Goal: Task Accomplishment & Management: Use online tool/utility

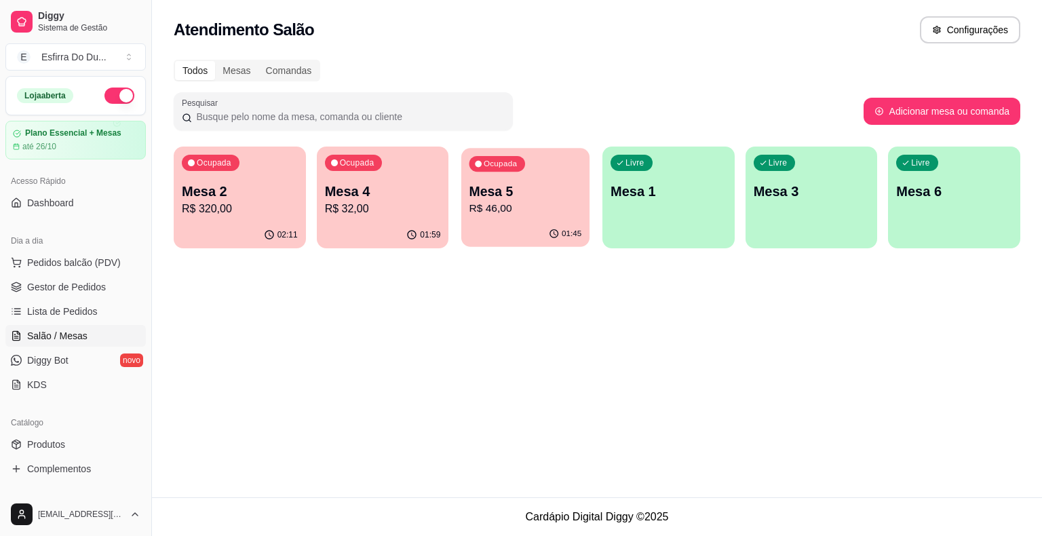
click at [535, 181] on div "Ocupada Mesa 5 R$ 46,00" at bounding box center [526, 184] width 128 height 73
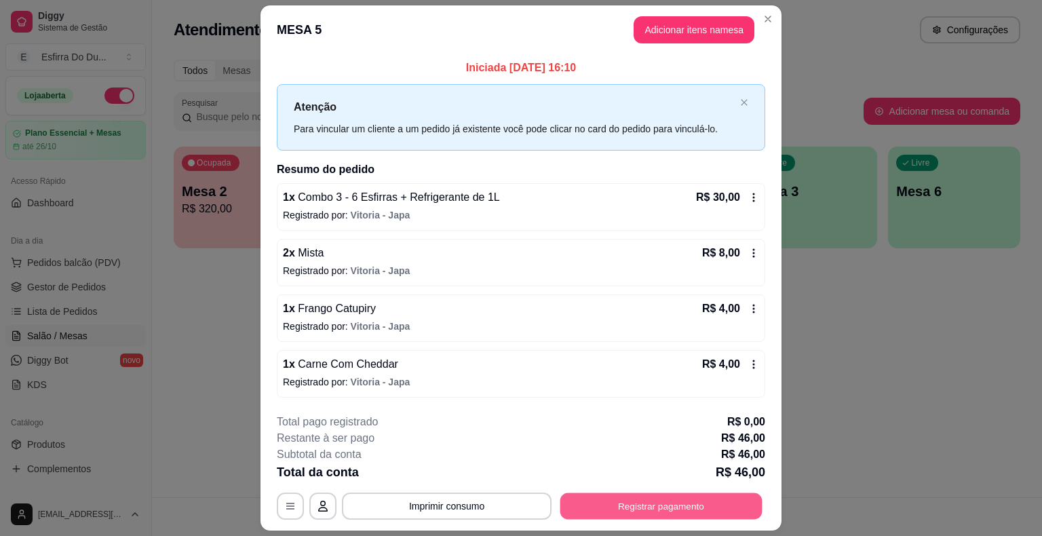
click at [702, 501] on button "Registrar pagamento" at bounding box center [662, 506] width 202 height 26
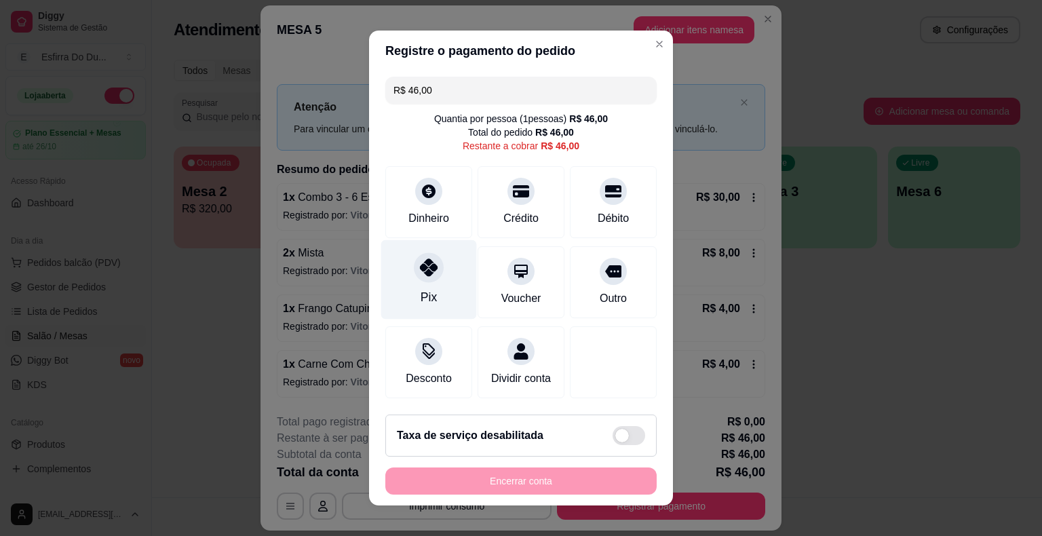
click at [394, 290] on div "Pix" at bounding box center [429, 279] width 96 height 79
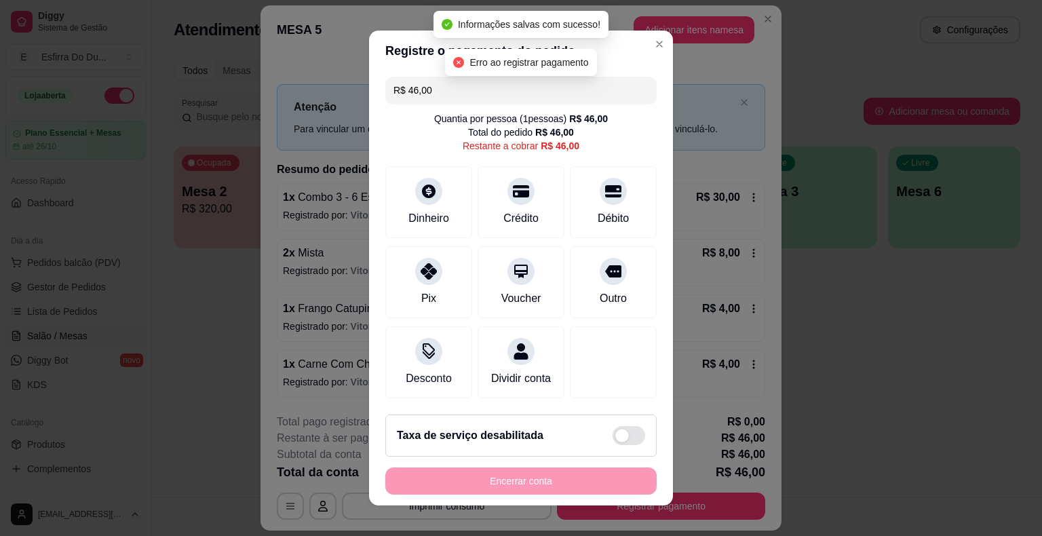
type input "R$ 0,00"
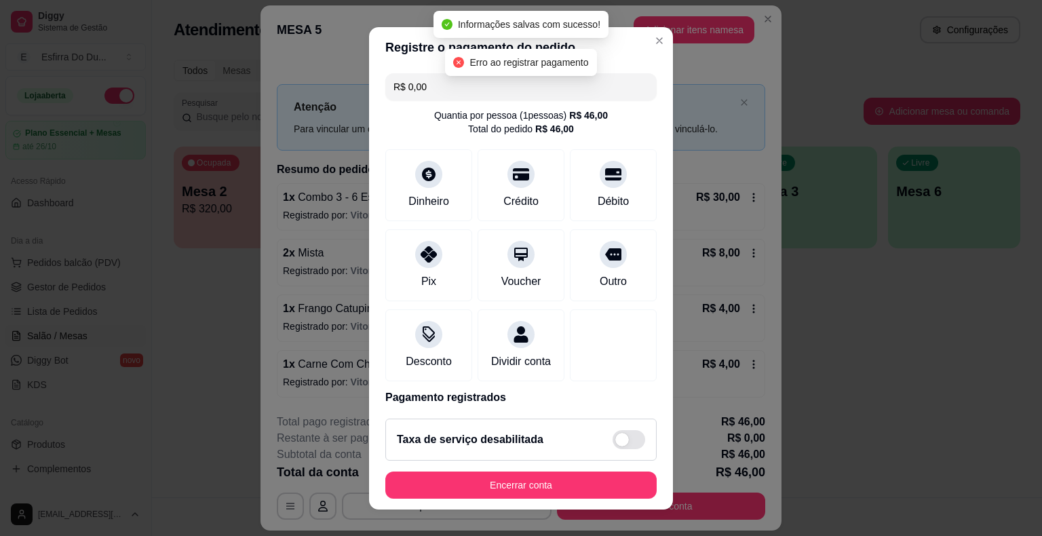
click at [541, 507] on footer "Taxa de serviço desabilitada Encerrar conta" at bounding box center [521, 459] width 304 height 102
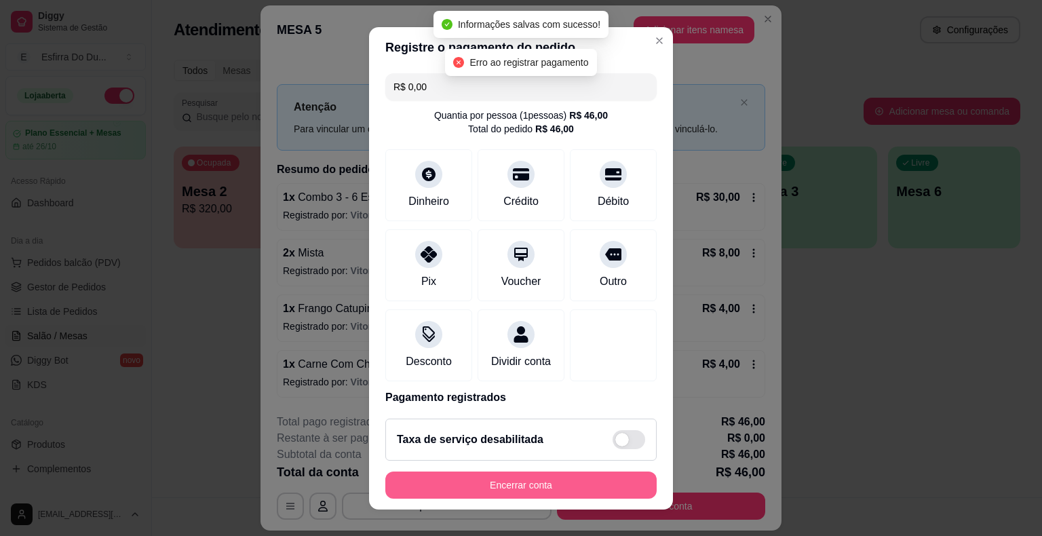
click at [542, 490] on button "Encerrar conta" at bounding box center [521, 485] width 271 height 27
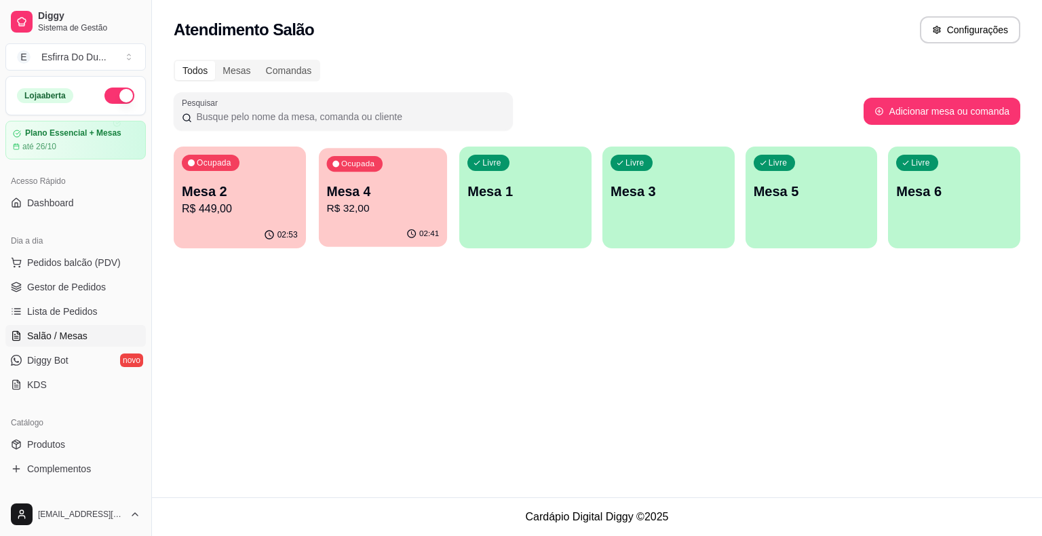
click at [341, 195] on p "Mesa 4" at bounding box center [382, 192] width 113 height 18
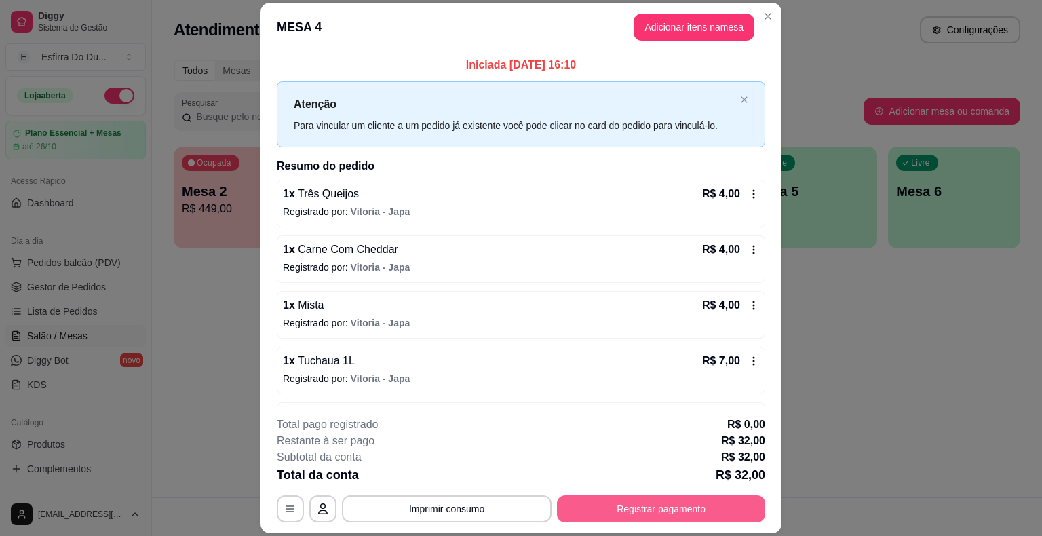
click at [611, 508] on button "Registrar pagamento" at bounding box center [661, 508] width 208 height 27
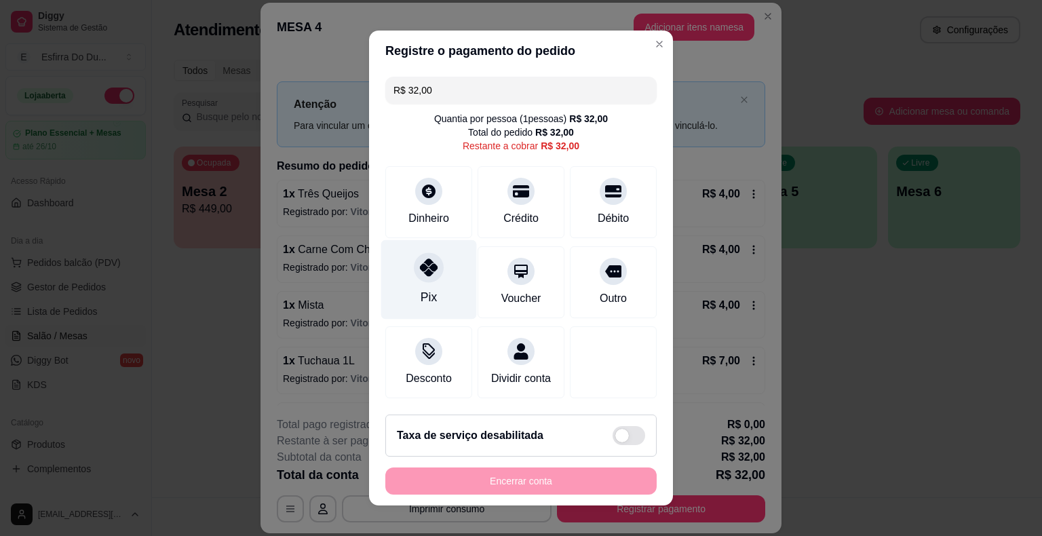
click at [401, 287] on div "Pix" at bounding box center [429, 279] width 96 height 79
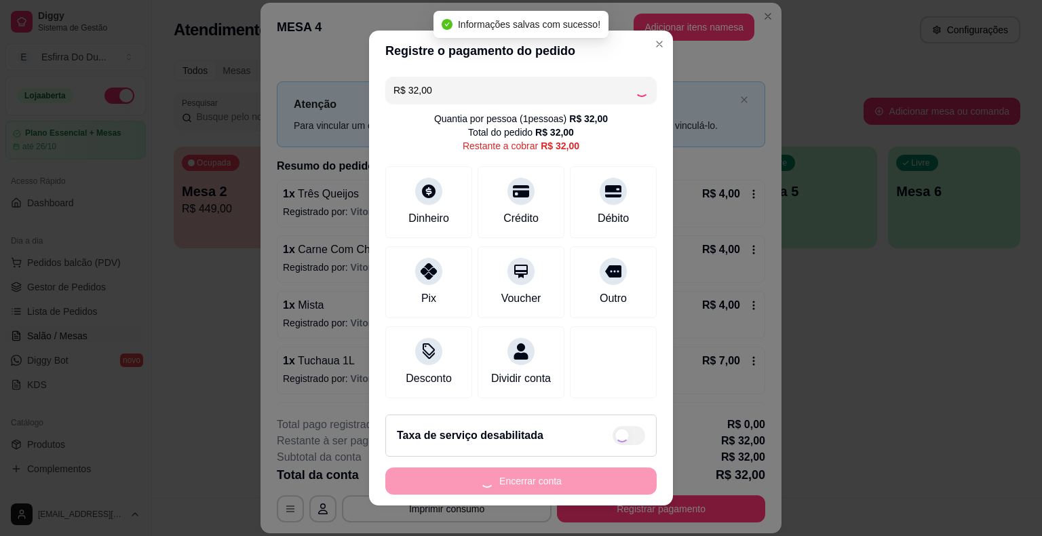
type input "R$ 0,00"
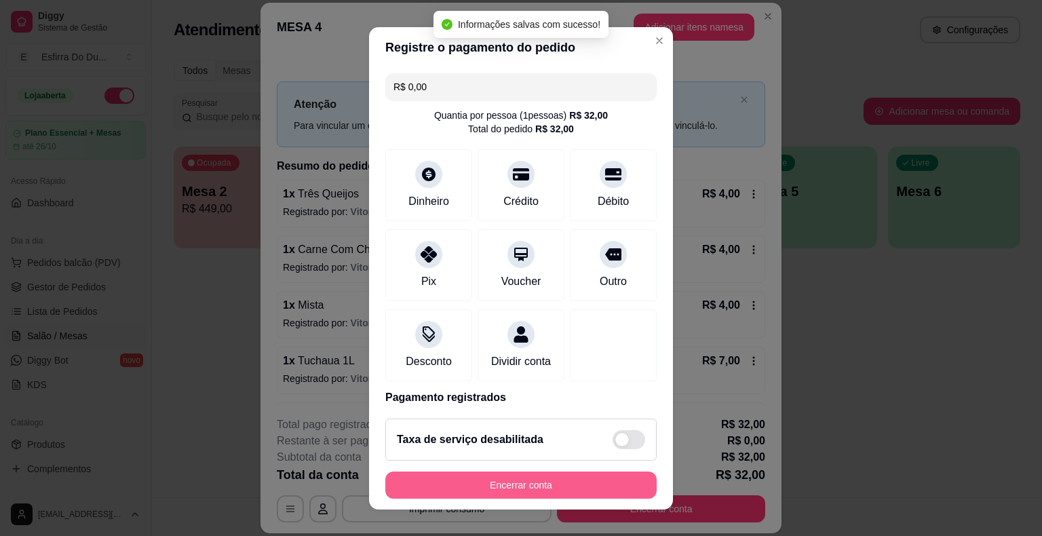
click at [471, 486] on button "Encerrar conta" at bounding box center [521, 485] width 271 height 27
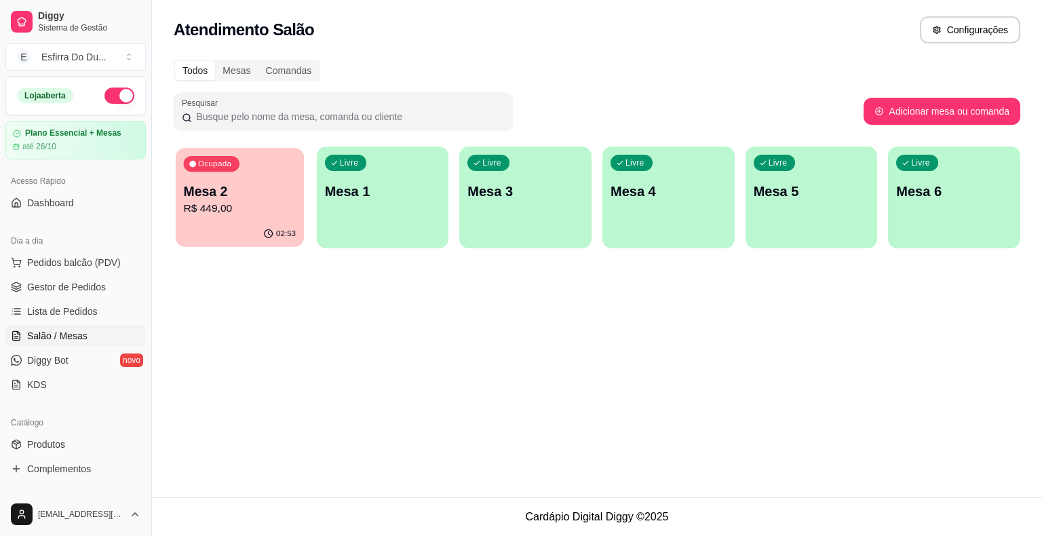
click at [231, 217] on div "Ocupada Mesa 2 R$ 449,00" at bounding box center [240, 184] width 128 height 73
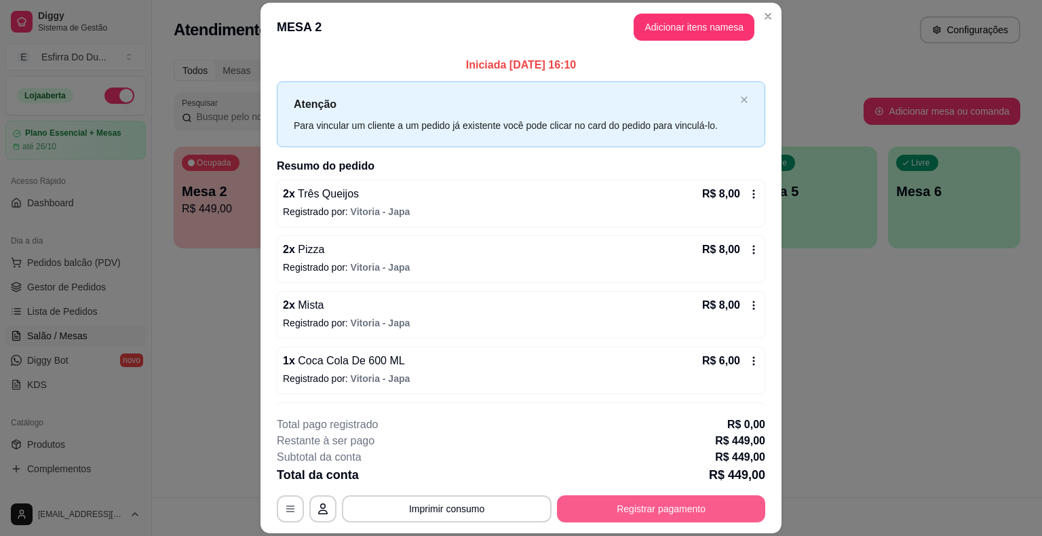
click at [671, 521] on button "Registrar pagamento" at bounding box center [661, 508] width 208 height 27
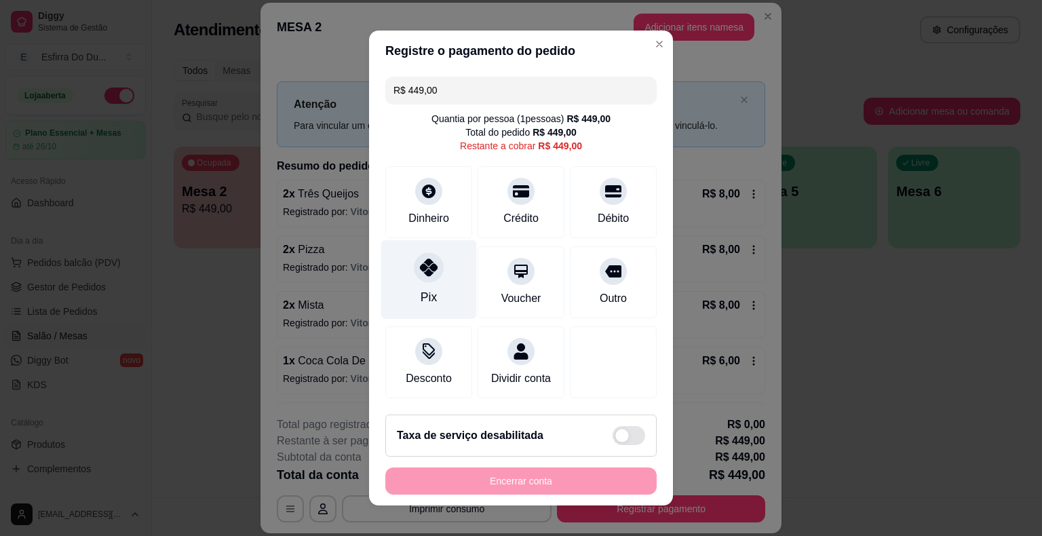
click at [426, 306] on div "Pix" at bounding box center [429, 297] width 16 height 18
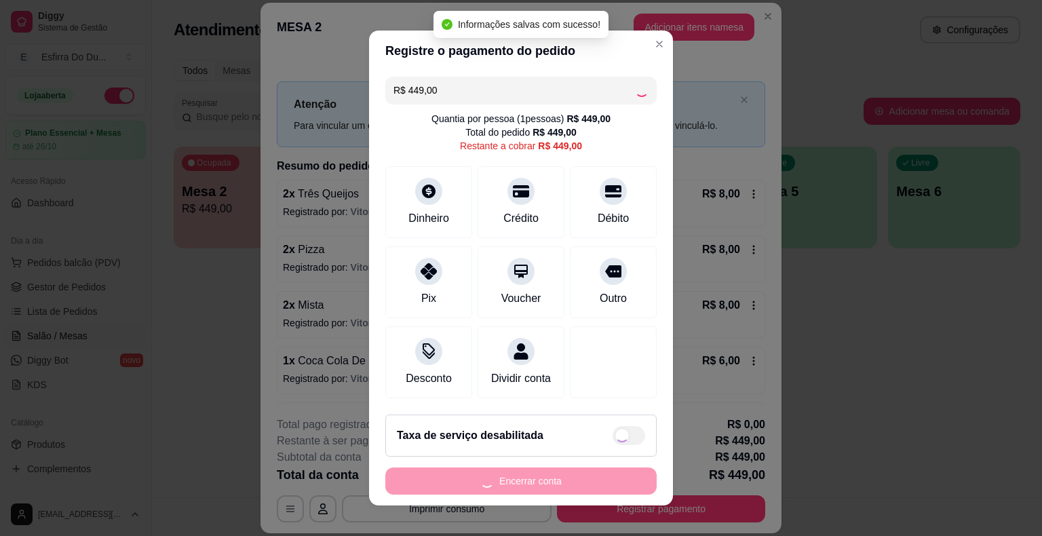
type input "R$ 0,00"
click at [456, 479] on div "Encerrar conta" at bounding box center [521, 481] width 271 height 27
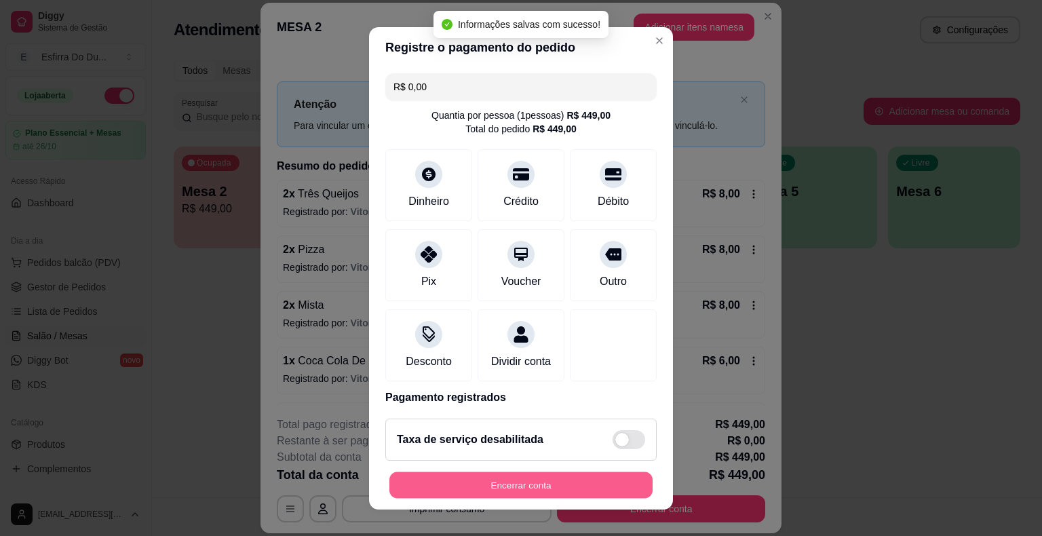
click at [508, 481] on button "Encerrar conta" at bounding box center [521, 485] width 263 height 26
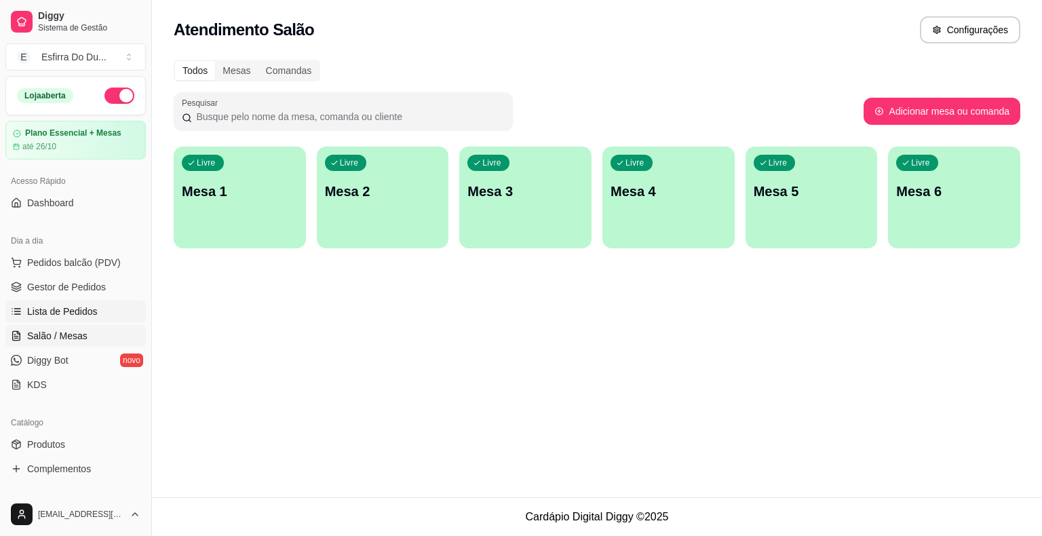
click at [62, 305] on span "Lista de Pedidos" at bounding box center [62, 312] width 71 height 14
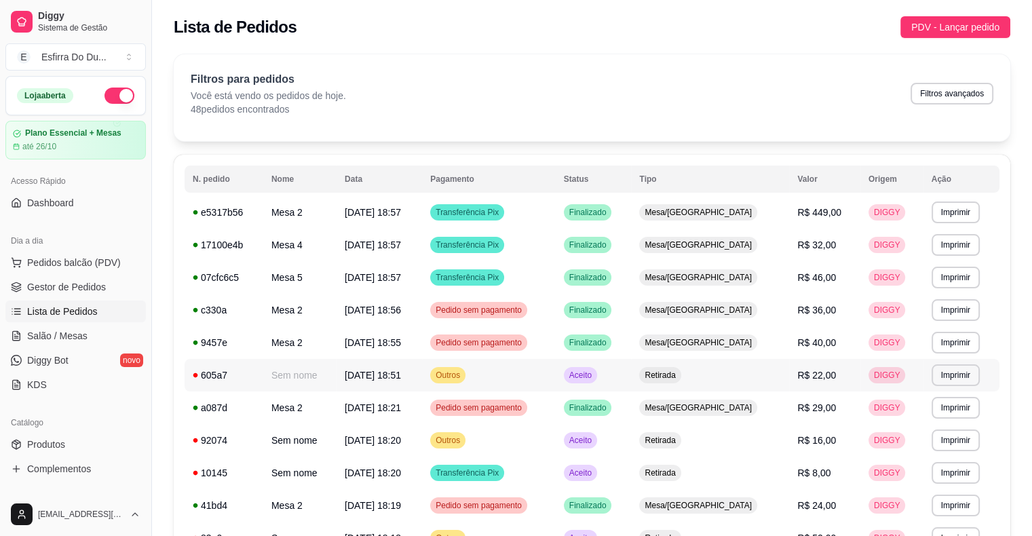
click at [595, 379] on span "Aceito" at bounding box center [581, 375] width 28 height 11
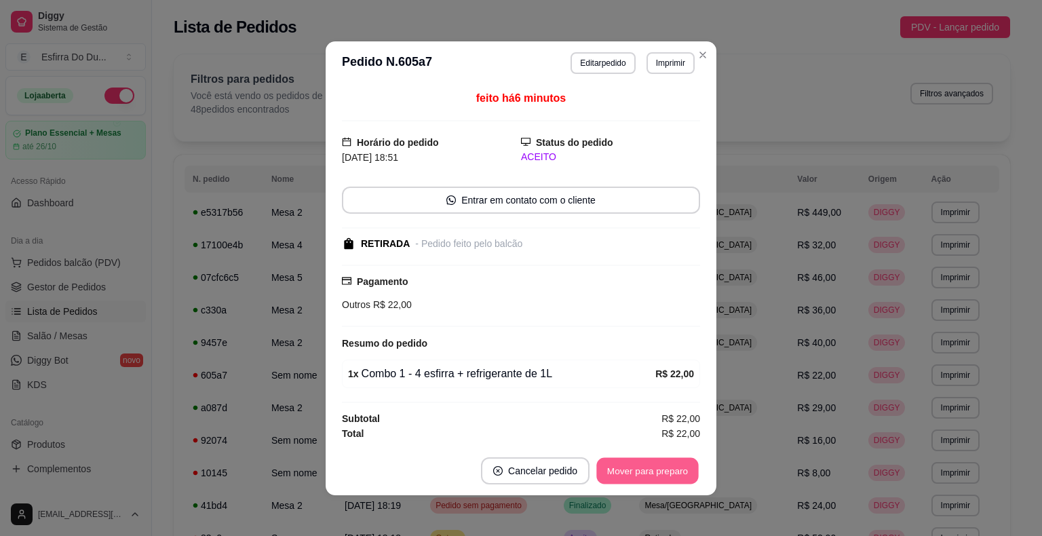
click at [668, 478] on button "Mover para preparo" at bounding box center [648, 470] width 102 height 26
click at [668, 478] on div "Mover para preparo" at bounding box center [638, 470] width 124 height 27
click at [668, 478] on button "Mover para retirada disponível" at bounding box center [625, 470] width 150 height 27
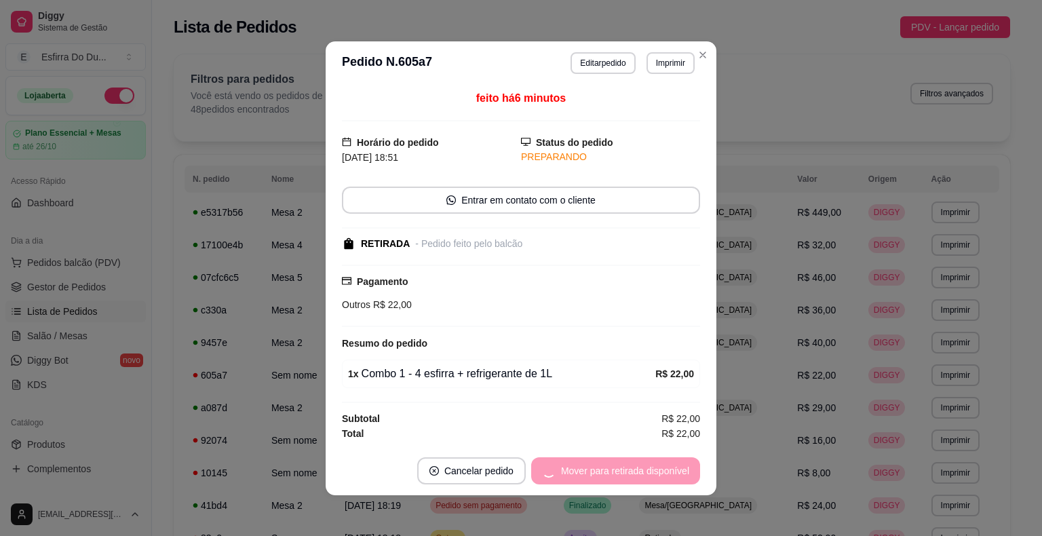
click at [668, 478] on div "Mover para retirada disponível" at bounding box center [615, 470] width 169 height 27
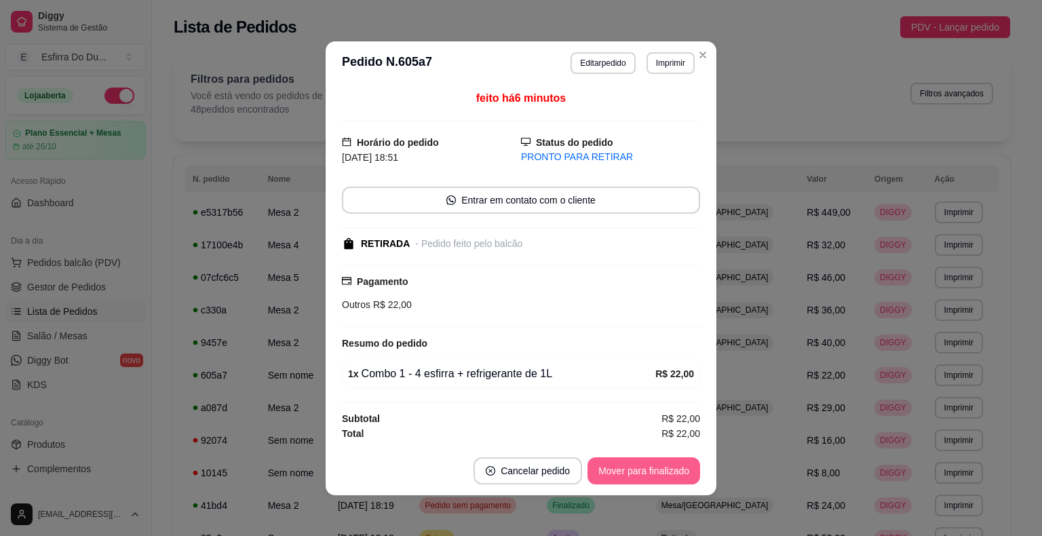
click at [668, 478] on button "Mover para finalizado" at bounding box center [644, 470] width 113 height 27
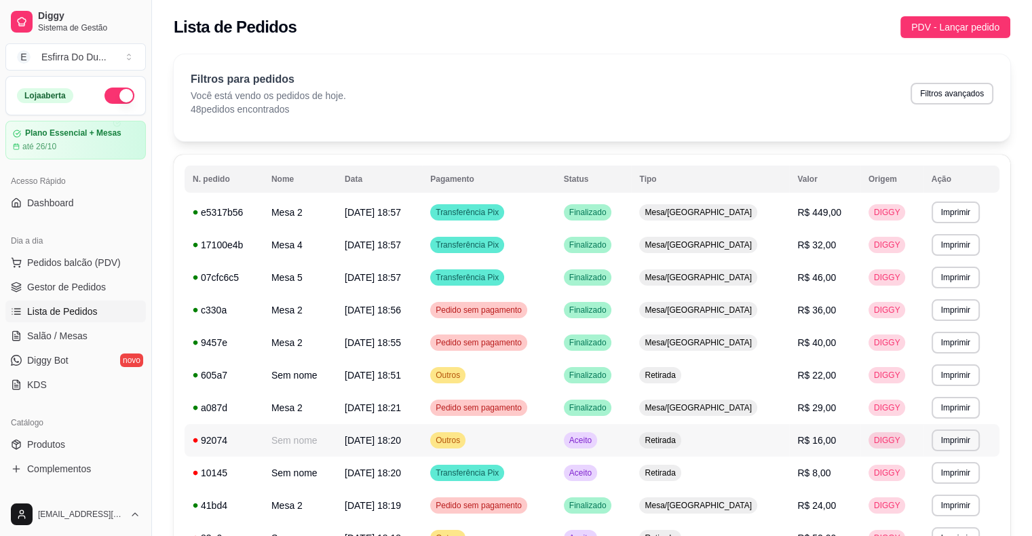
click at [597, 448] on div "Aceito" at bounding box center [580, 440] width 33 height 16
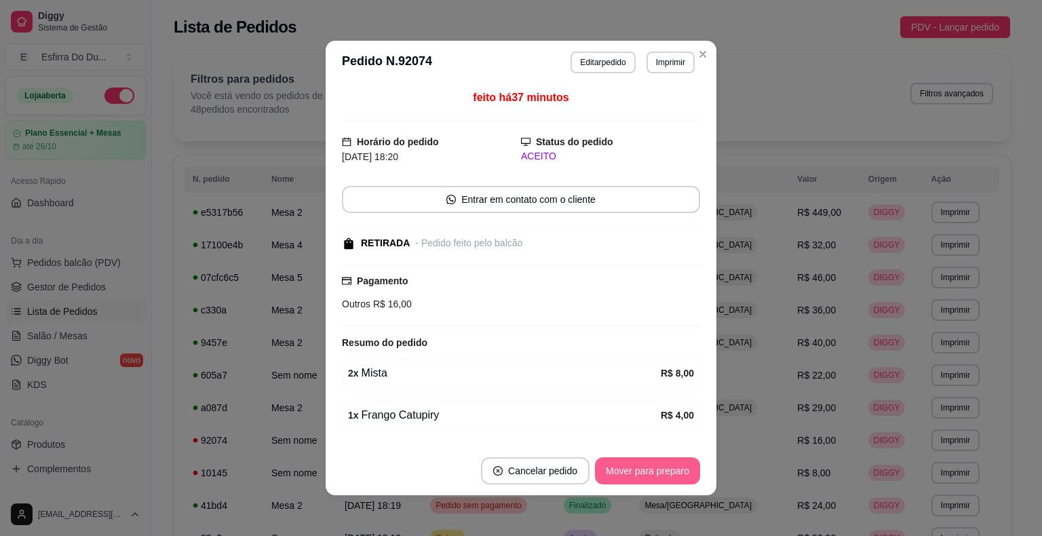
click at [636, 468] on button "Mover para preparo" at bounding box center [647, 470] width 105 height 27
click at [636, 468] on div "Mover para preparo" at bounding box center [638, 470] width 124 height 27
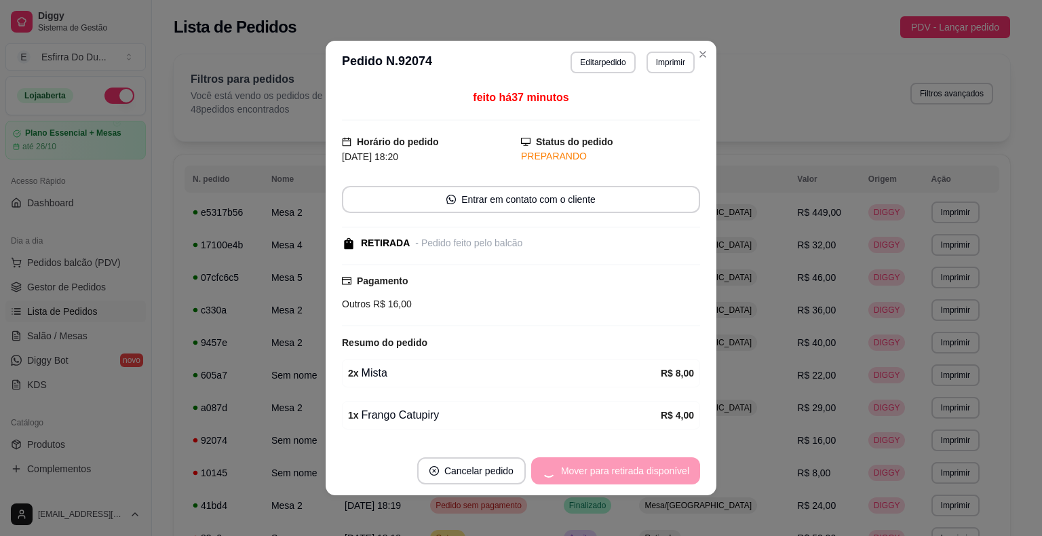
click at [636, 468] on div "Mover para retirada disponível" at bounding box center [615, 470] width 169 height 27
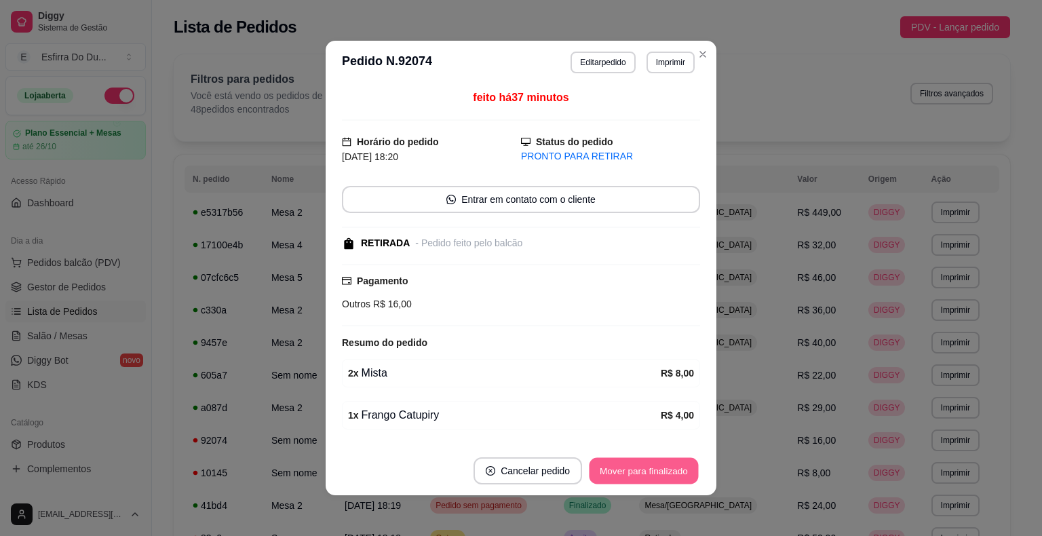
click at [636, 468] on button "Mover para finalizado" at bounding box center [644, 471] width 109 height 26
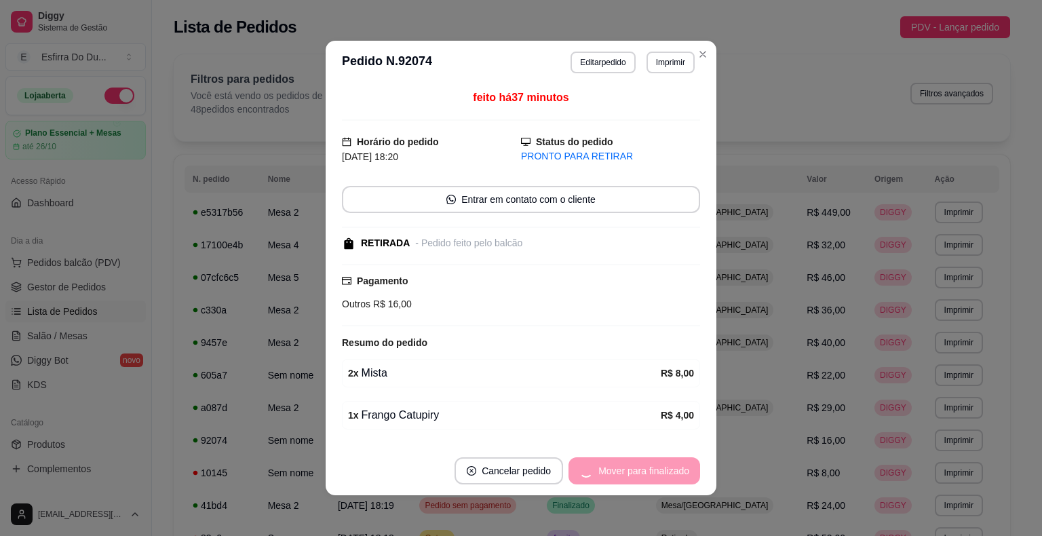
click at [636, 468] on div "Mover para finalizado" at bounding box center [635, 470] width 132 height 27
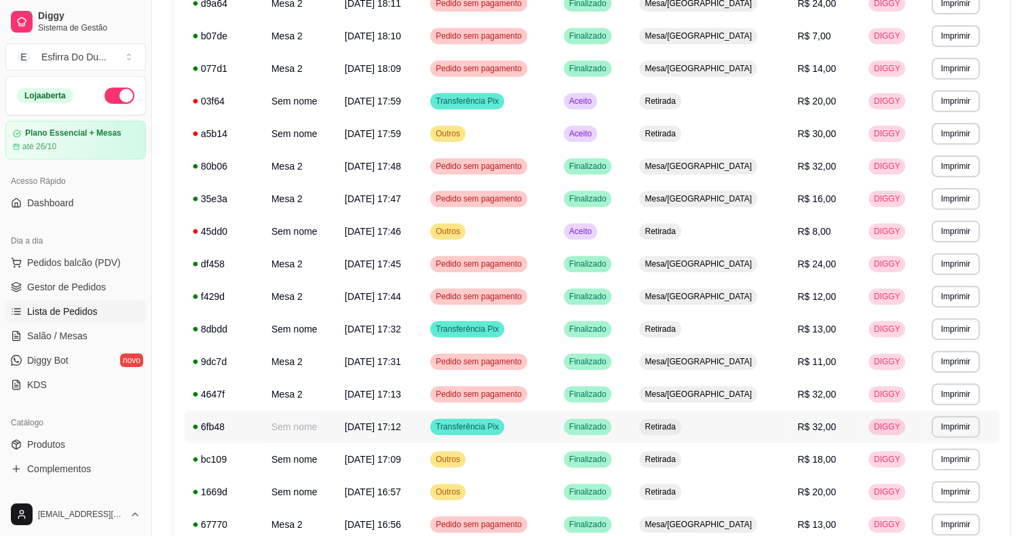
scroll to position [611, 0]
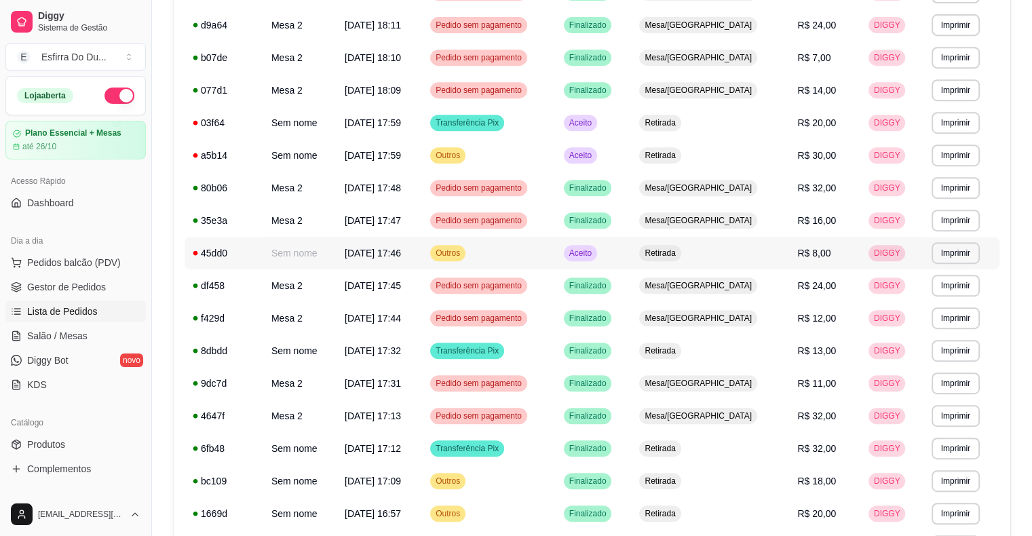
click at [597, 259] on div "Aceito" at bounding box center [580, 253] width 33 height 16
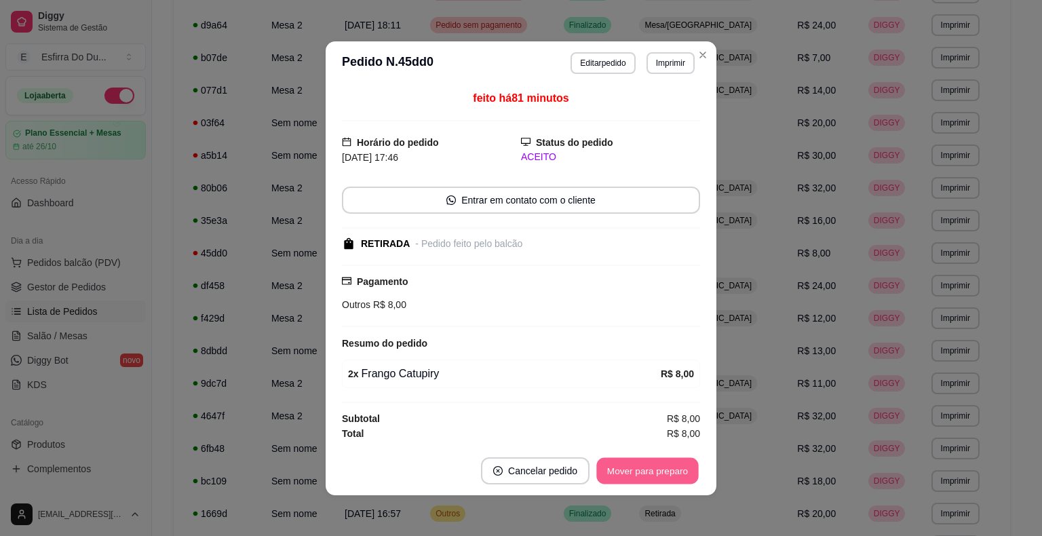
click at [637, 477] on button "Mover para preparo" at bounding box center [648, 470] width 102 height 26
click at [637, 477] on div "Mover para preparo" at bounding box center [638, 470] width 124 height 27
click at [637, 477] on button "Mover para retirada disponível" at bounding box center [625, 470] width 150 height 27
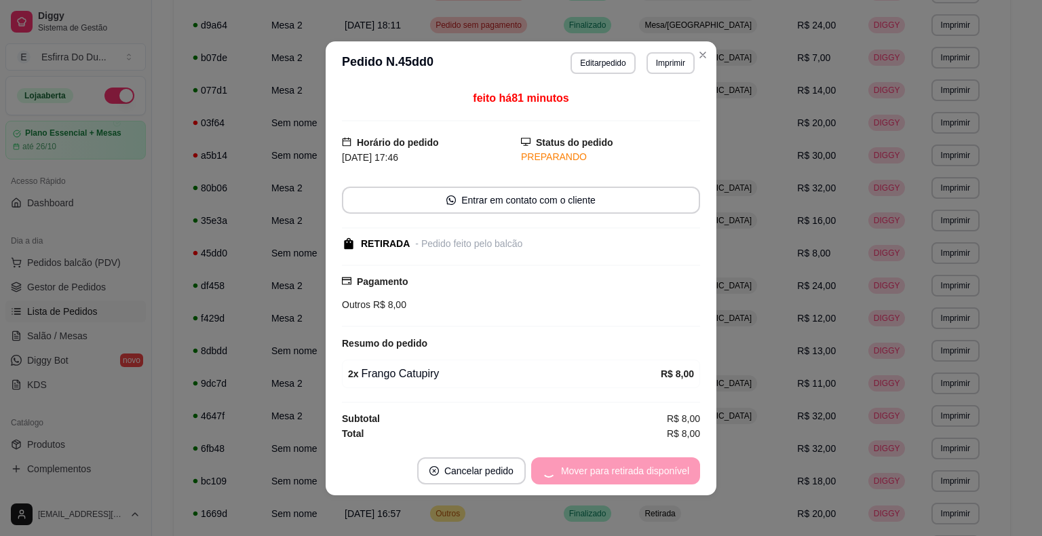
click at [637, 477] on div "Mover para retirada disponível" at bounding box center [615, 470] width 169 height 27
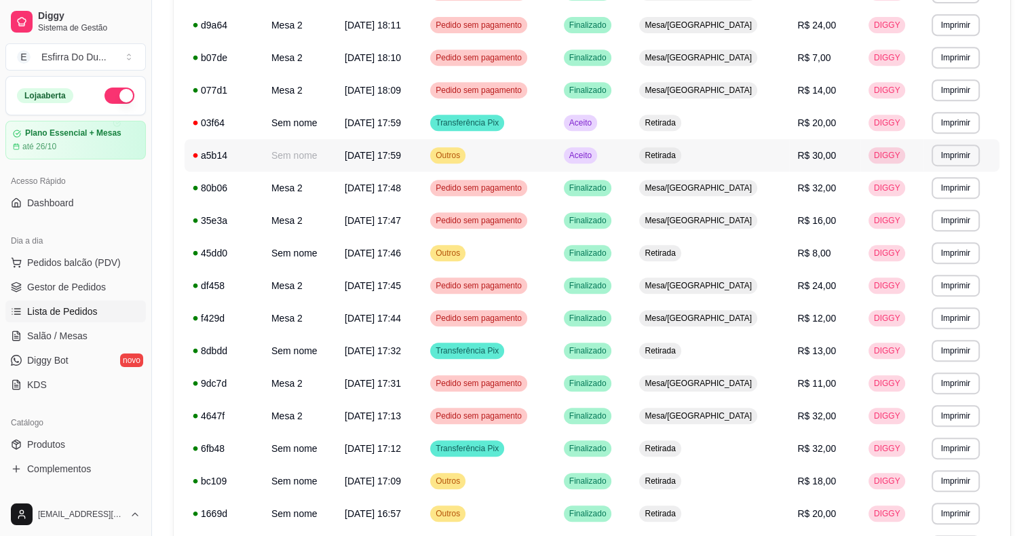
click at [597, 162] on div "Aceito" at bounding box center [580, 155] width 33 height 16
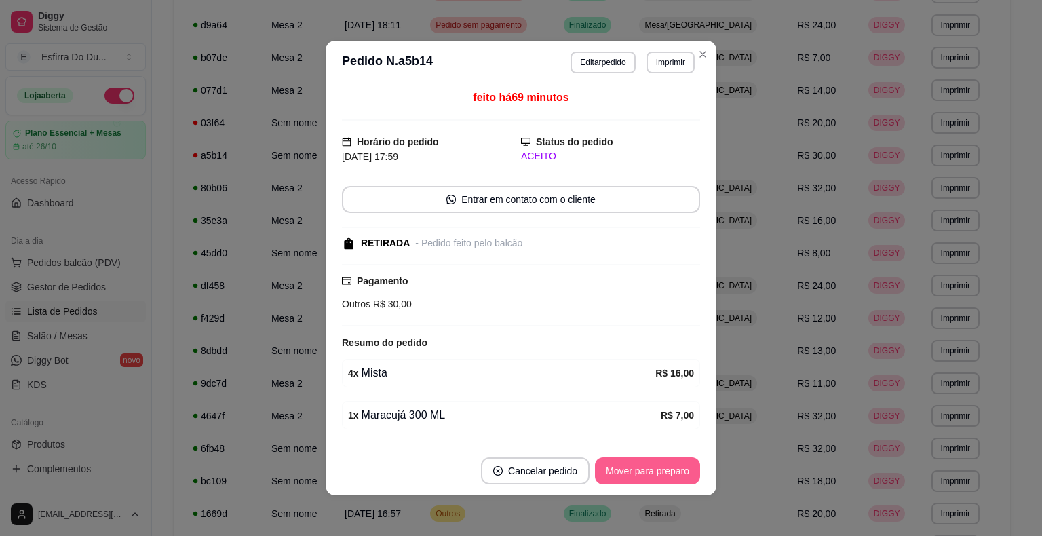
click at [601, 483] on button "Mover para preparo" at bounding box center [647, 470] width 105 height 27
click at [601, 483] on div "Mover para preparo" at bounding box center [638, 470] width 124 height 27
click at [601, 483] on button "Mover para retirada disponível" at bounding box center [624, 471] width 145 height 26
click at [601, 483] on div "Mover para retirada disponível" at bounding box center [625, 470] width 150 height 27
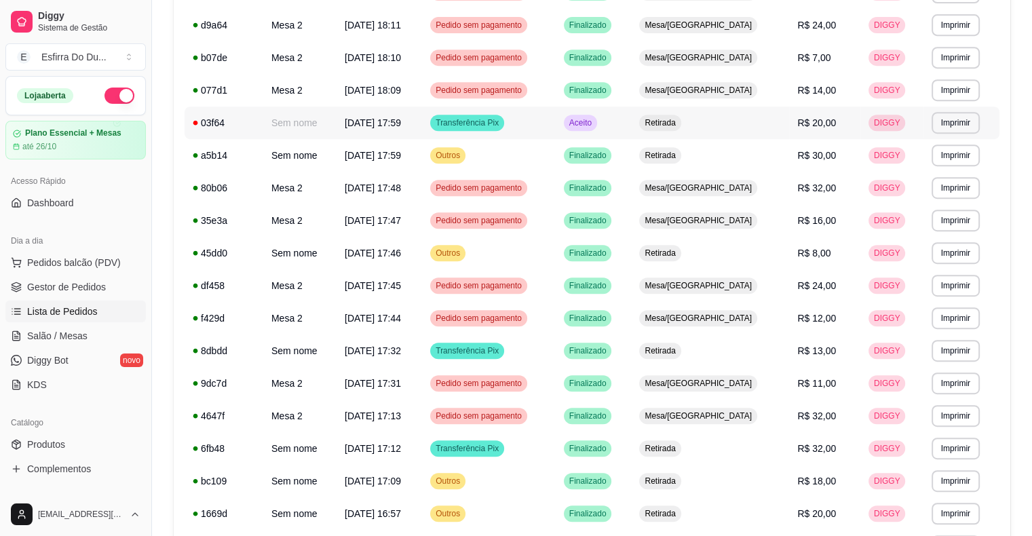
click at [595, 121] on span "Aceito" at bounding box center [581, 122] width 28 height 11
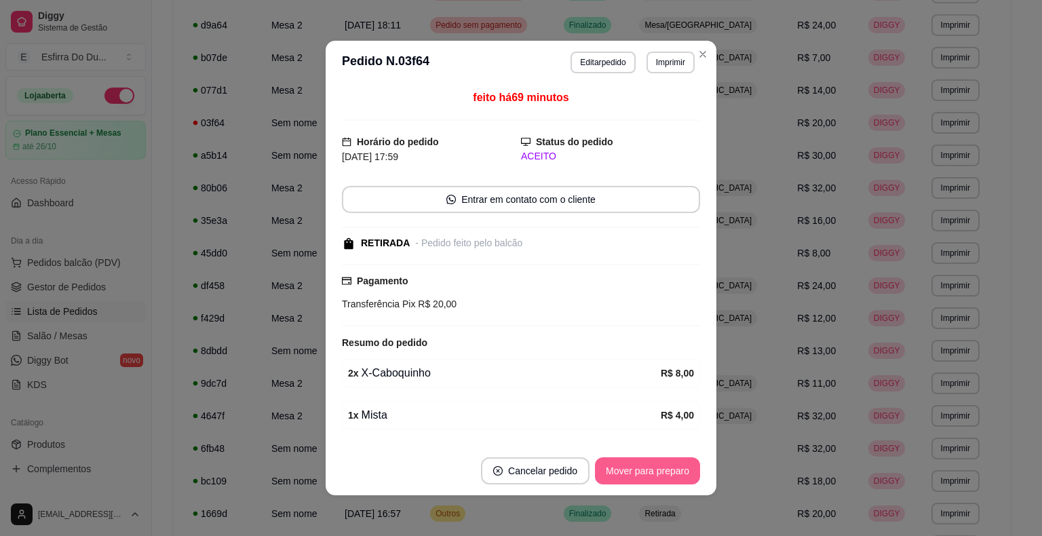
click at [662, 472] on button "Mover para preparo" at bounding box center [647, 470] width 105 height 27
click at [662, 472] on div "Mover para preparo" at bounding box center [638, 470] width 124 height 27
click at [662, 472] on button "Mover para retirada disponível" at bounding box center [625, 470] width 150 height 27
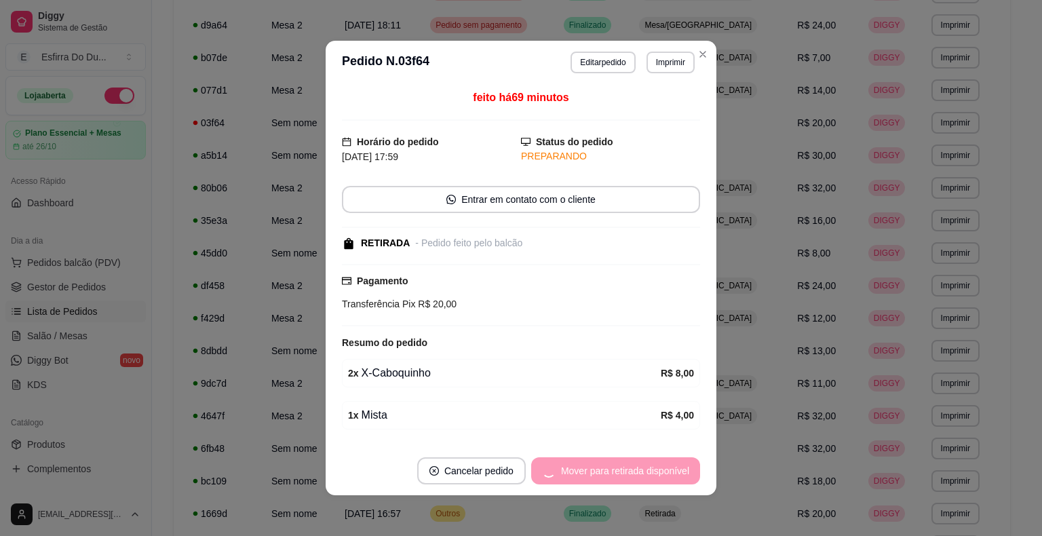
click at [662, 472] on div "Mover para retirada disponível" at bounding box center [615, 470] width 169 height 27
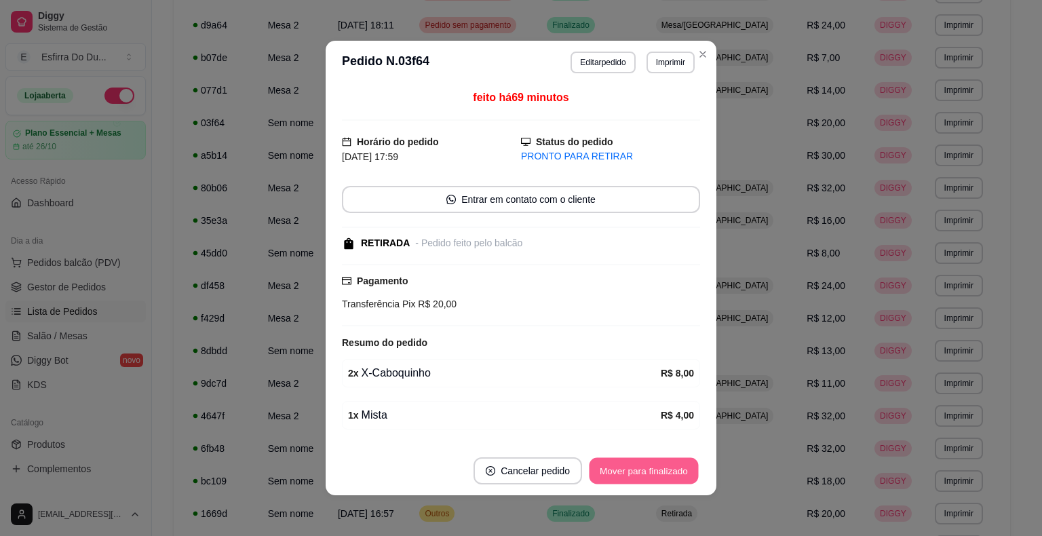
click at [684, 468] on button "Mover para finalizado" at bounding box center [644, 471] width 109 height 26
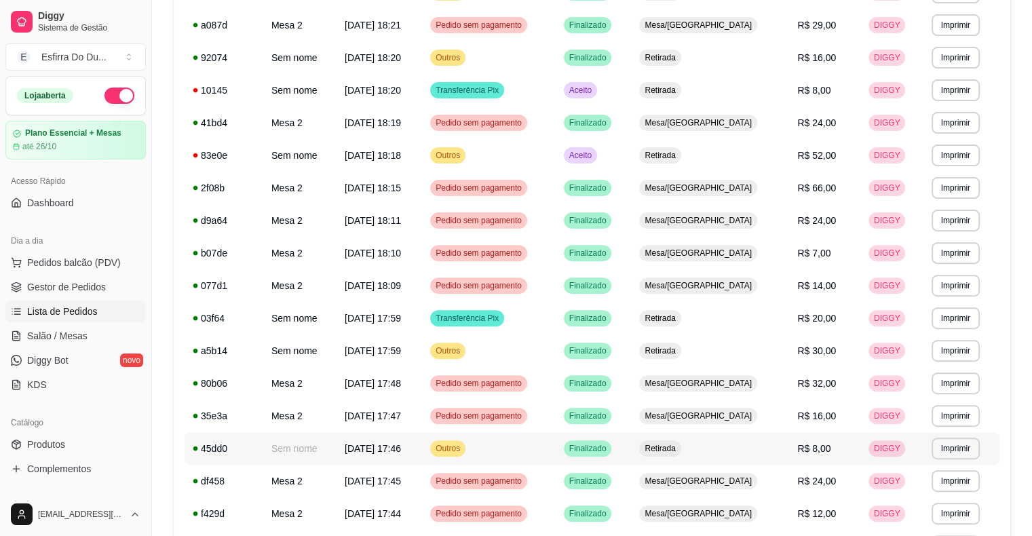
scroll to position [271, 0]
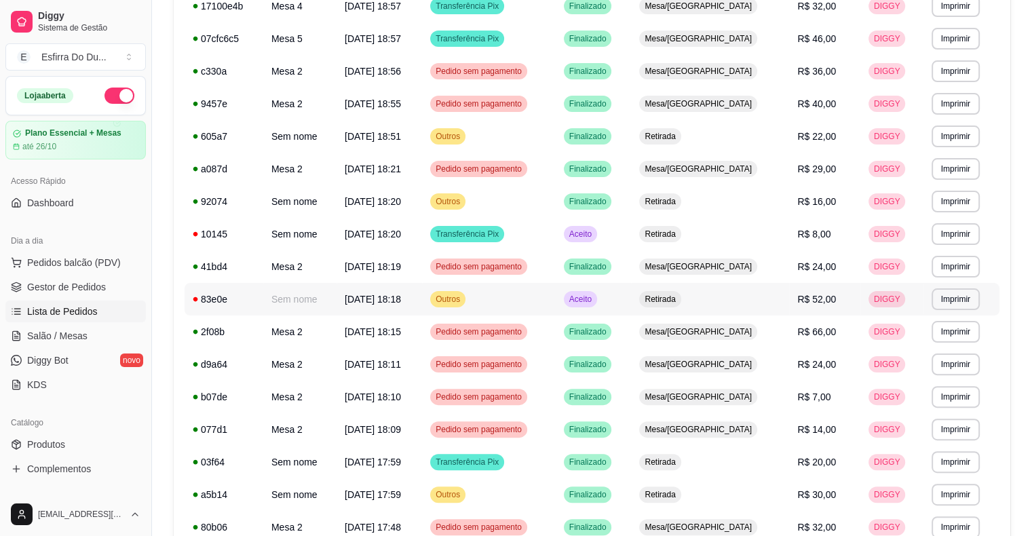
click at [606, 303] on td "Aceito" at bounding box center [594, 299] width 76 height 33
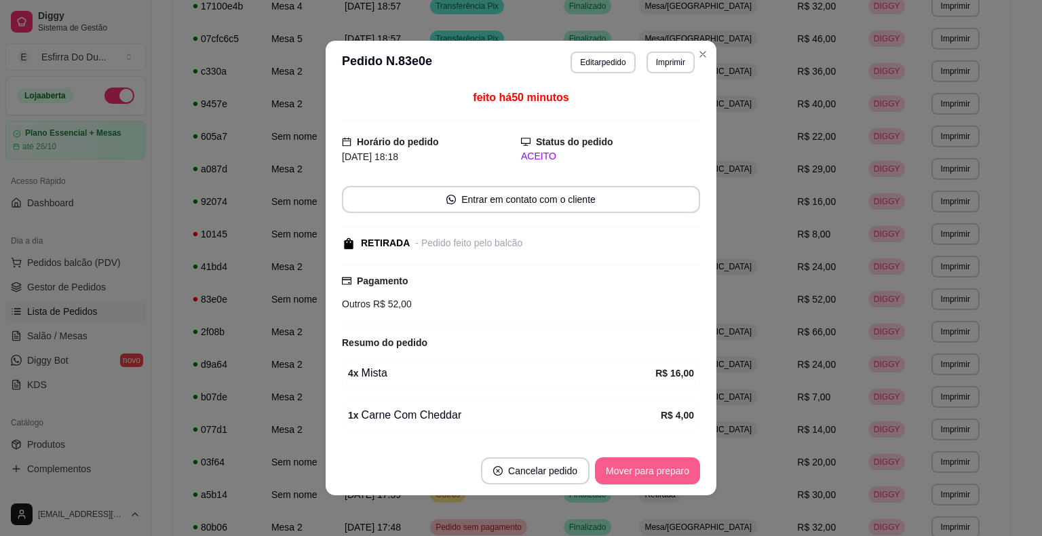
click at [614, 470] on button "Mover para preparo" at bounding box center [647, 470] width 105 height 27
click at [614, 470] on div "Mover para preparo" at bounding box center [638, 470] width 124 height 27
click at [614, 470] on button "Mover para retirada disponível" at bounding box center [624, 471] width 145 height 26
click at [614, 470] on div "Mover para retirada disponível" at bounding box center [625, 470] width 150 height 27
click at [614, 470] on button "Mover para finalizado" at bounding box center [644, 471] width 109 height 26
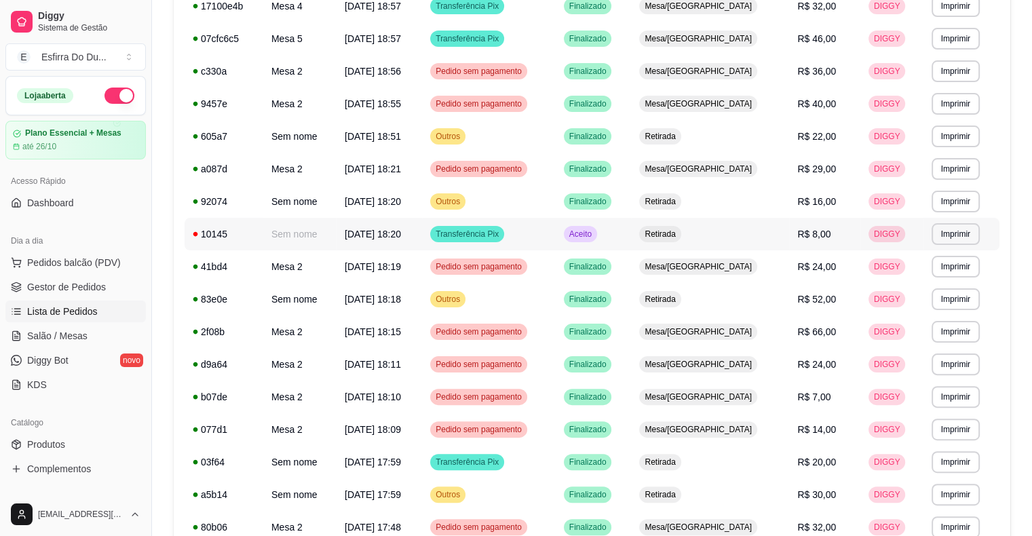
click at [595, 232] on span "Aceito" at bounding box center [581, 234] width 28 height 11
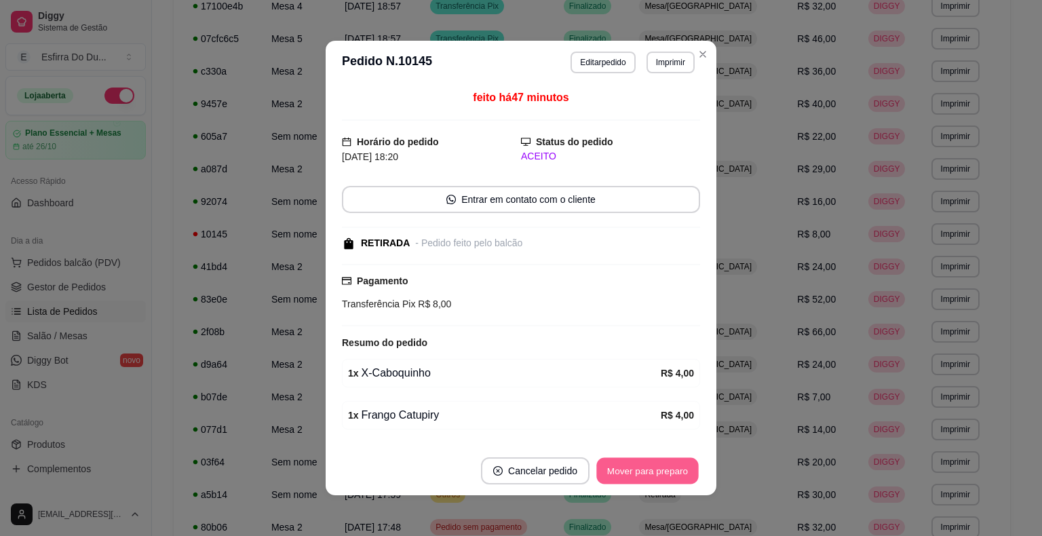
click at [632, 471] on button "Mover para preparo" at bounding box center [648, 471] width 102 height 26
click at [632, 471] on div "Mover para preparo" at bounding box center [647, 470] width 105 height 27
click at [632, 471] on div "Mover para preparo" at bounding box center [638, 470] width 124 height 27
click at [632, 471] on button "Mover para retirada disponível" at bounding box center [624, 471] width 145 height 26
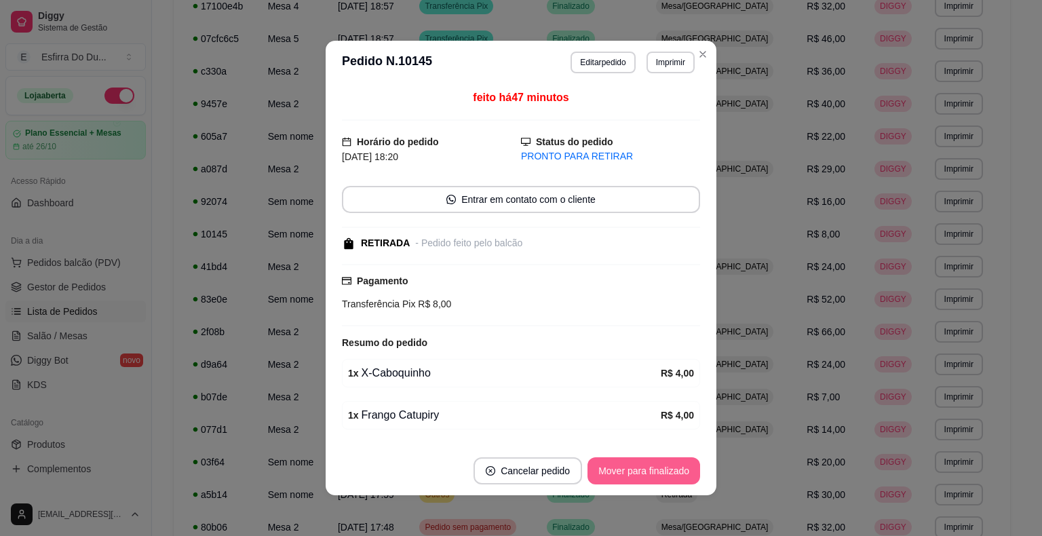
click at [632, 471] on button "Mover para finalizado" at bounding box center [644, 470] width 113 height 27
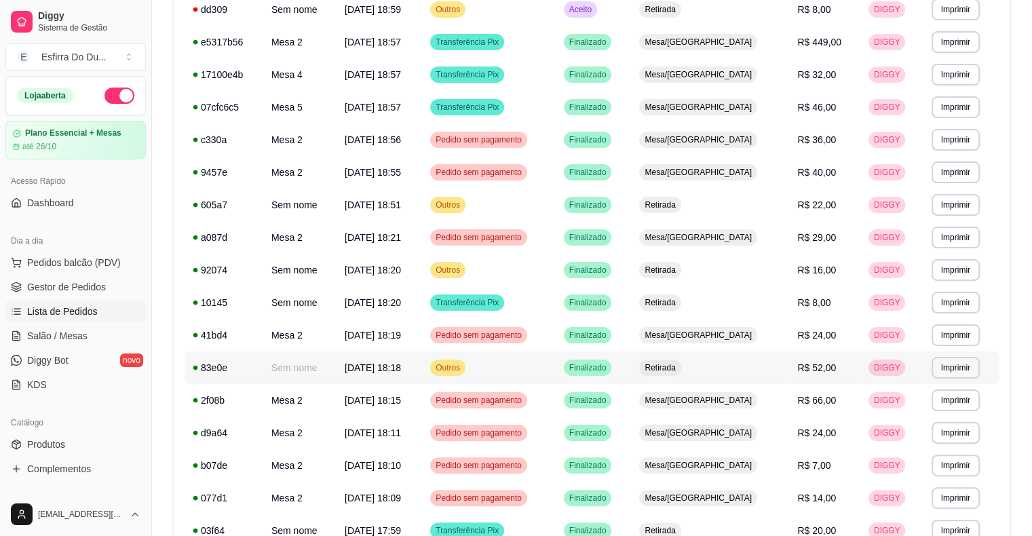
scroll to position [68, 0]
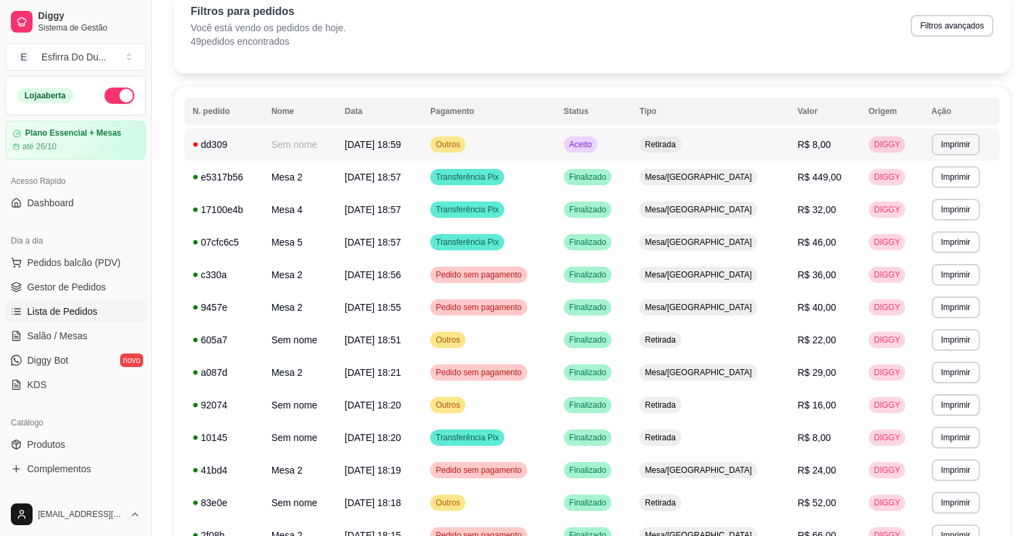
click at [595, 143] on span "Aceito" at bounding box center [581, 144] width 28 height 11
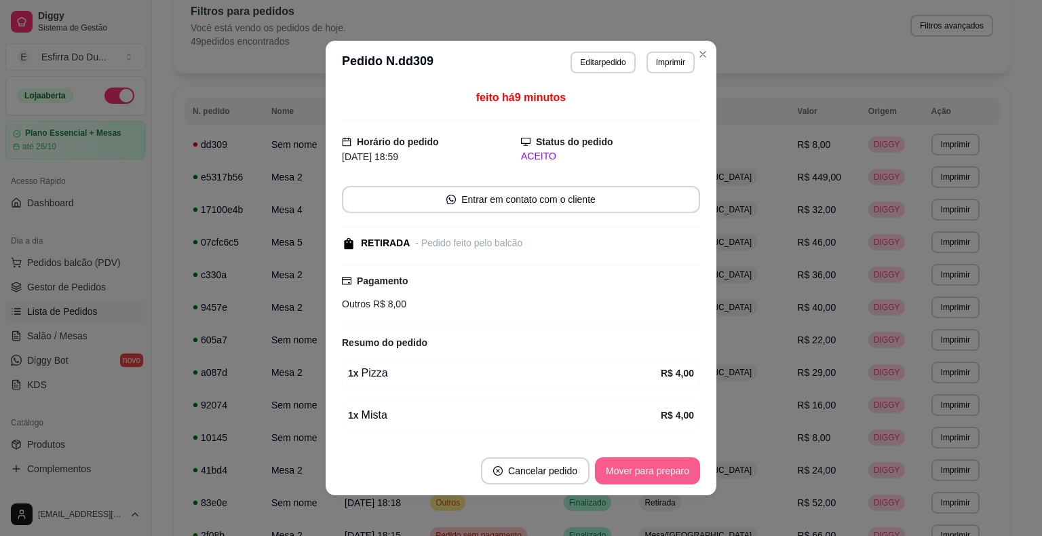
click at [623, 461] on button "Mover para preparo" at bounding box center [647, 470] width 105 height 27
click at [623, 461] on div "Mover para preparo" at bounding box center [638, 470] width 124 height 27
click at [623, 461] on button "Mover para retirada disponível" at bounding box center [624, 471] width 145 height 26
click at [623, 461] on div "Mover para retirada disponível" at bounding box center [625, 470] width 150 height 27
click at [623, 461] on button "Mover para finalizado" at bounding box center [644, 471] width 109 height 26
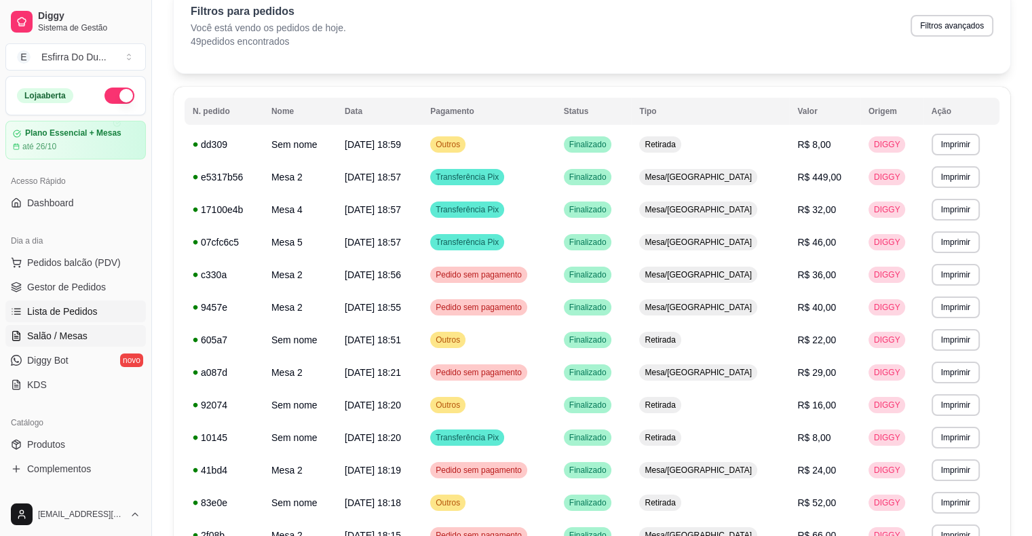
click at [60, 343] on link "Salão / Mesas" at bounding box center [75, 336] width 140 height 22
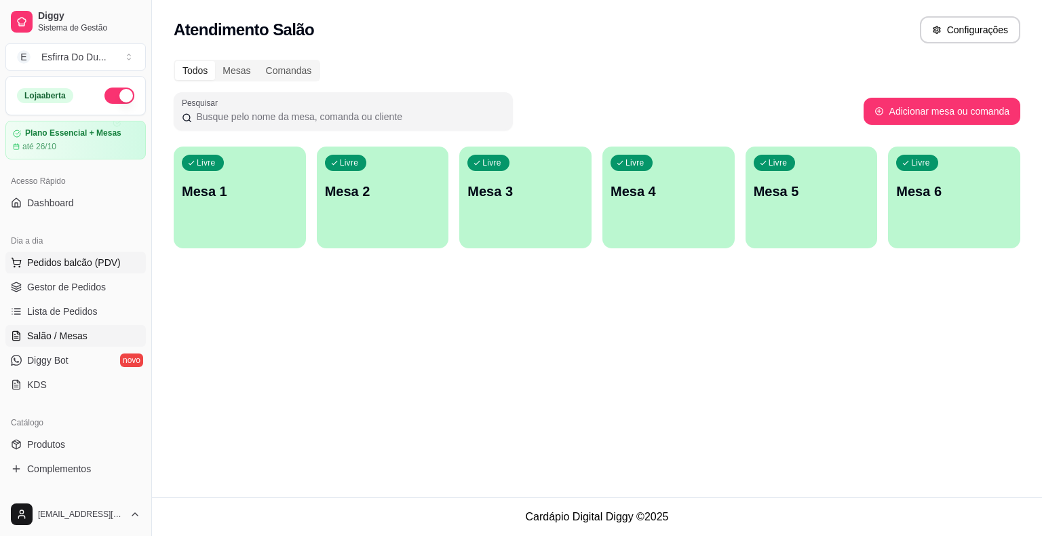
click at [81, 257] on span "Pedidos balcão (PDV)" at bounding box center [74, 263] width 94 height 14
